Goal: Information Seeking & Learning: Learn about a topic

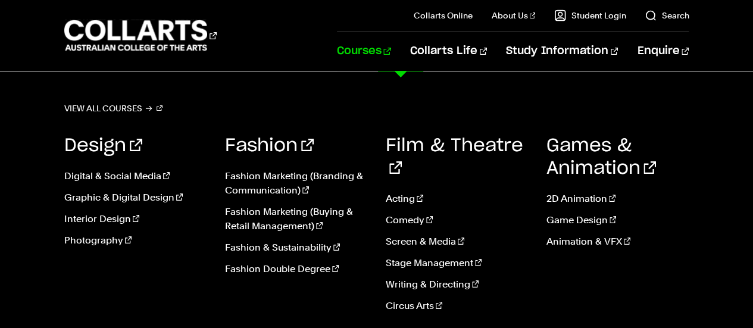
click at [387, 51] on link "Courses" at bounding box center [364, 51] width 54 height 39
click at [391, 53] on link "Courses" at bounding box center [364, 51] width 54 height 39
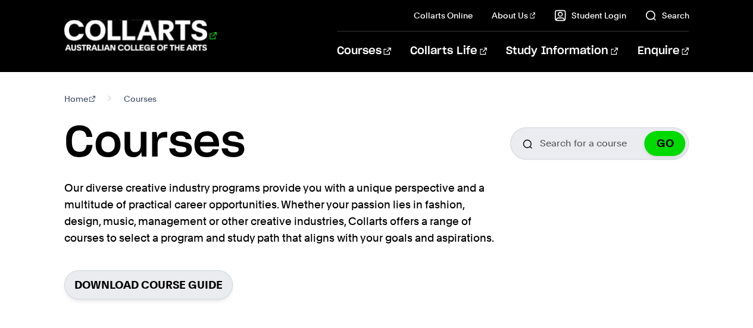
click at [121, 29] on 1 "Go to homepage" at bounding box center [135, 35] width 143 height 31
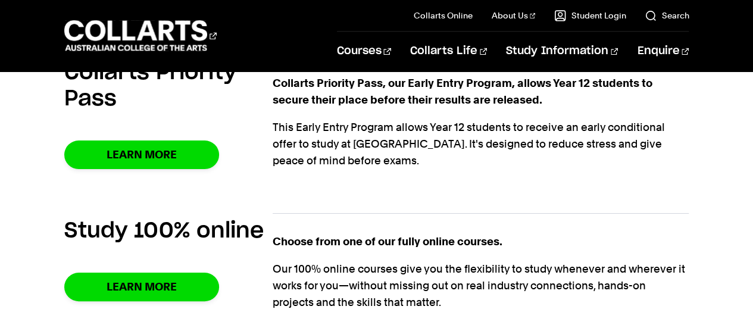
scroll to position [882, 0]
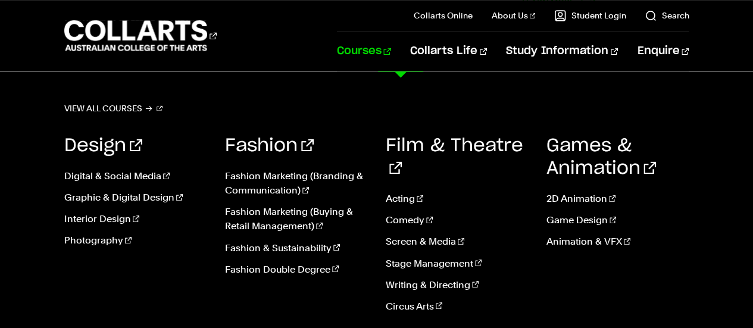
click at [391, 51] on link "Courses" at bounding box center [364, 51] width 54 height 39
click at [130, 107] on link "View all courses" at bounding box center [113, 108] width 99 height 17
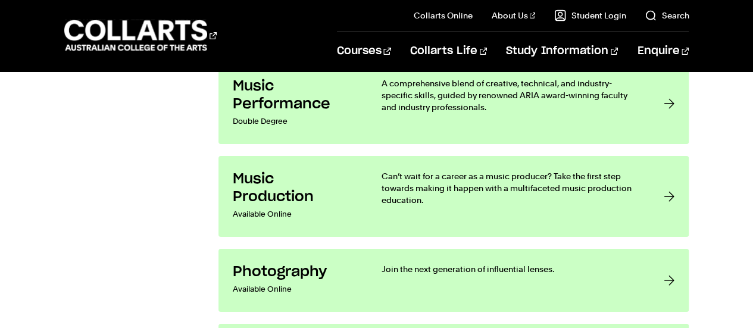
scroll to position [2132, 0]
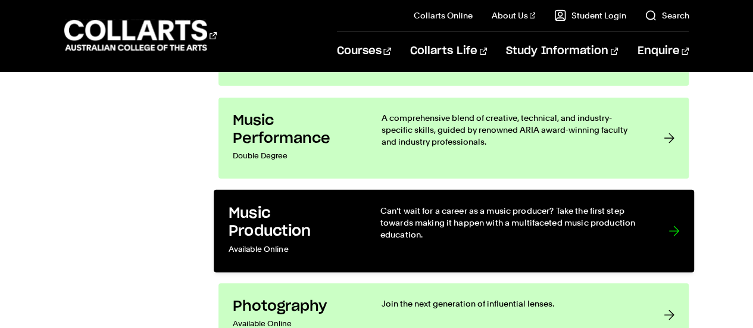
click at [667, 224] on link "Music Production Available Online Can’t wait for a career as a music producer? …" at bounding box center [454, 231] width 480 height 83
click at [675, 221] on div at bounding box center [673, 231] width 11 height 54
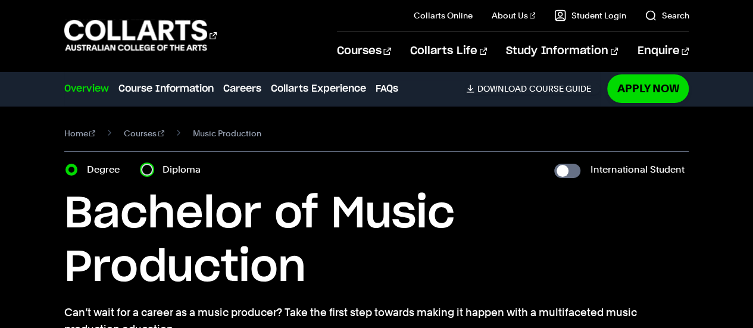
click at [145, 168] on input "Diploma" at bounding box center [147, 170] width 12 height 12
radio input "true"
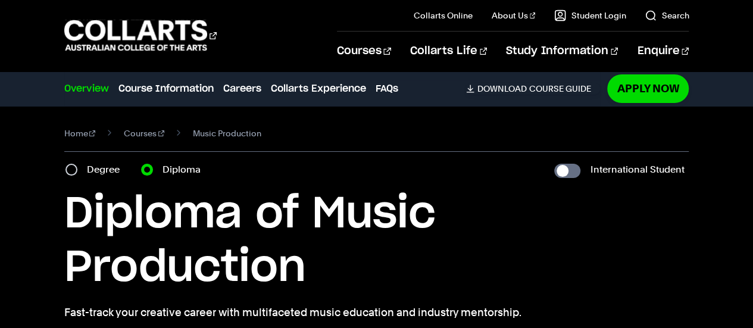
click at [0, 0] on h1 "Diploma of Music Production" at bounding box center [0, 0] width 0 height 0
click at [71, 167] on input "Degree" at bounding box center [71, 170] width 12 height 12
radio input "true"
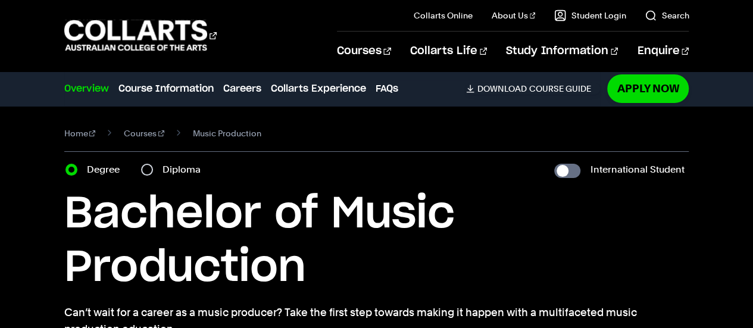
click at [454, 264] on h1 "Bachelor of Music Production" at bounding box center [376, 241] width 625 height 107
